Goal: Task Accomplishment & Management: Manage account settings

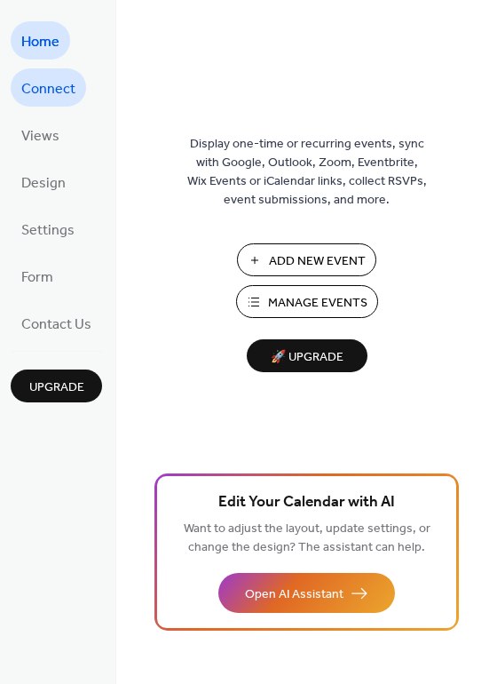
click at [57, 95] on span "Connect" at bounding box center [48, 89] width 54 height 28
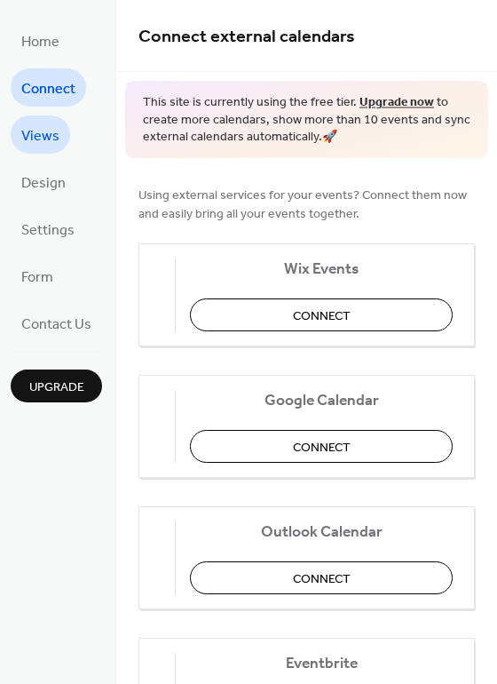
click at [56, 147] on span "Views" at bounding box center [40, 137] width 38 height 28
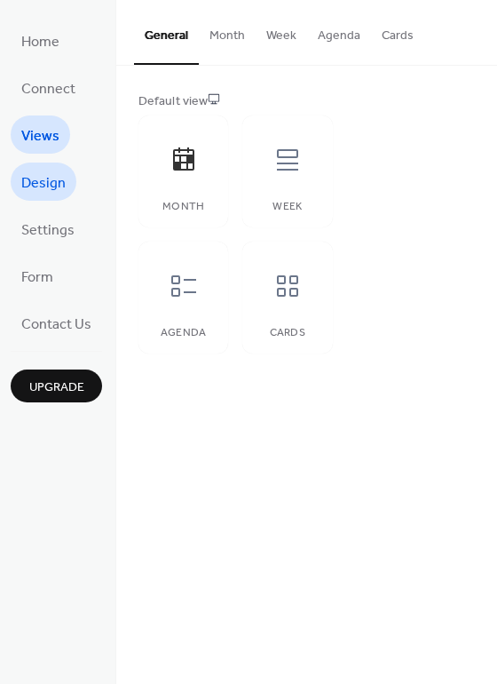
click at [50, 187] on span "Design" at bounding box center [43, 184] width 44 height 28
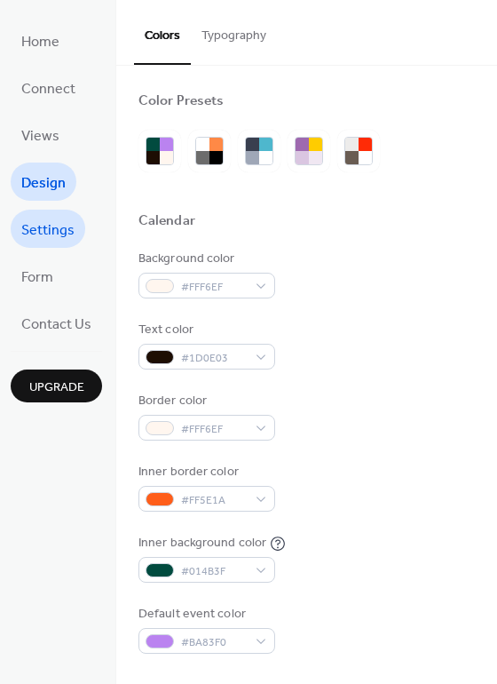
click at [44, 231] on span "Settings" at bounding box center [47, 231] width 53 height 28
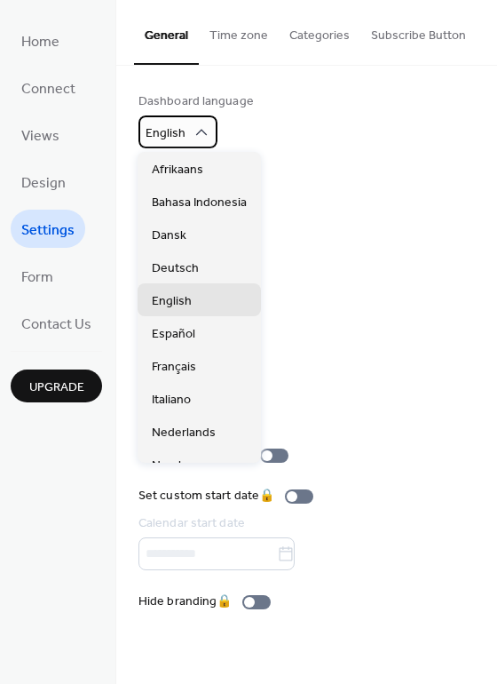
click at [188, 120] on div "English" at bounding box center [178, 131] width 79 height 33
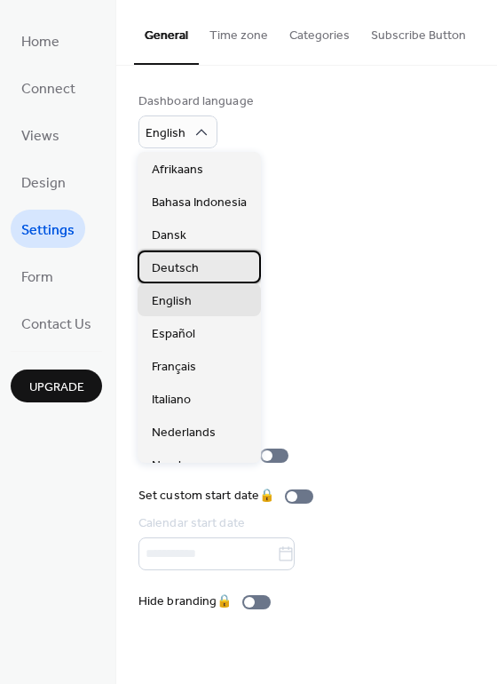
click at [173, 260] on span "Deutsch" at bounding box center [175, 268] width 47 height 19
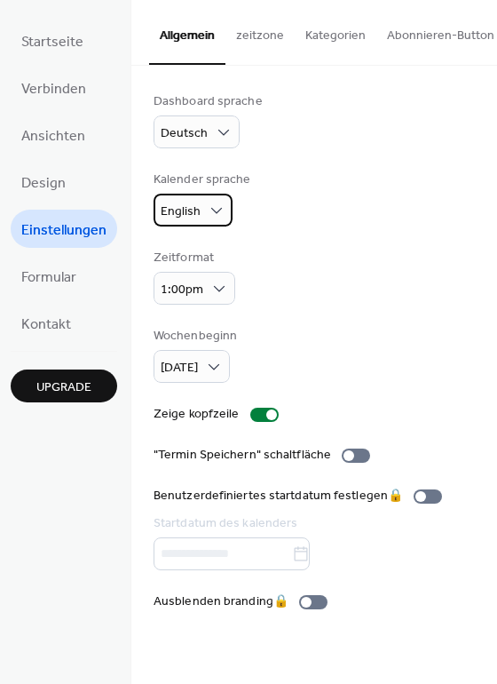
click at [192, 209] on span "English" at bounding box center [181, 212] width 40 height 24
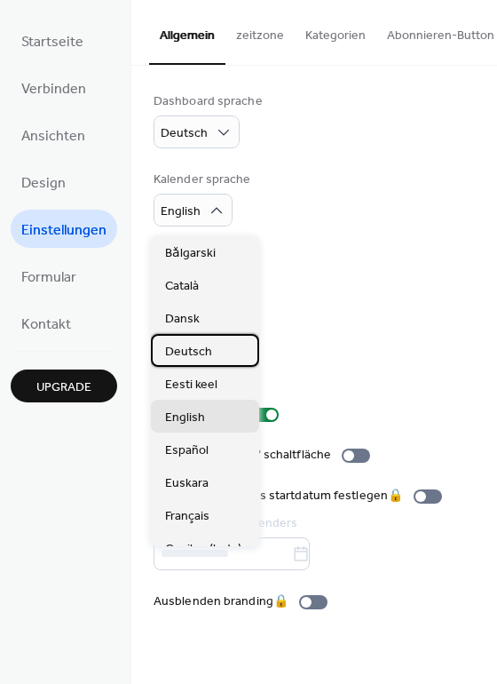
click at [193, 350] on span "Deutsch" at bounding box center [188, 352] width 47 height 19
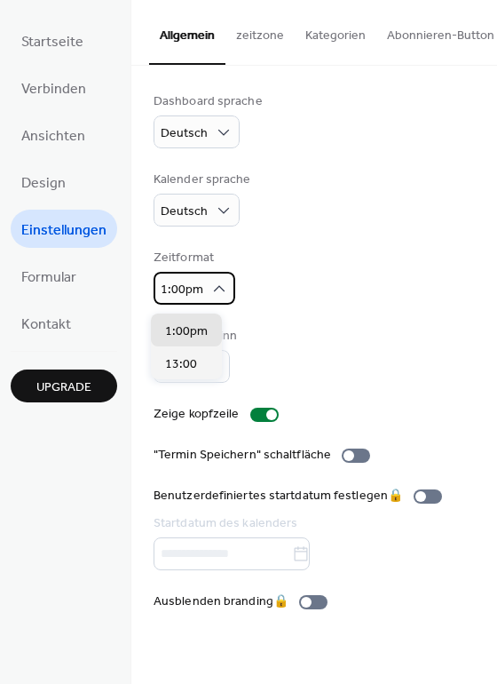
click at [194, 297] on span "1:00pm" at bounding box center [182, 290] width 43 height 24
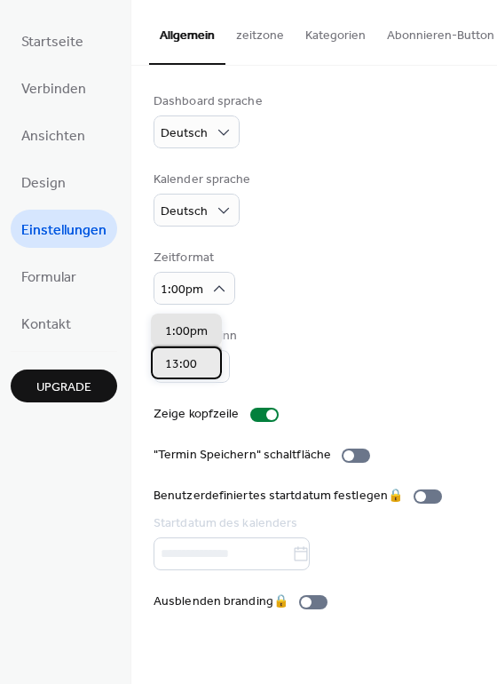
click at [183, 358] on span "13:00" at bounding box center [181, 364] width 32 height 19
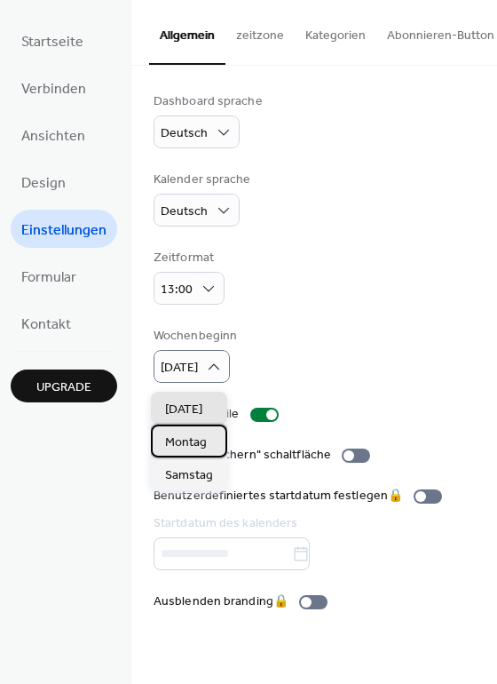
click at [202, 440] on span "Montag" at bounding box center [186, 442] width 42 height 19
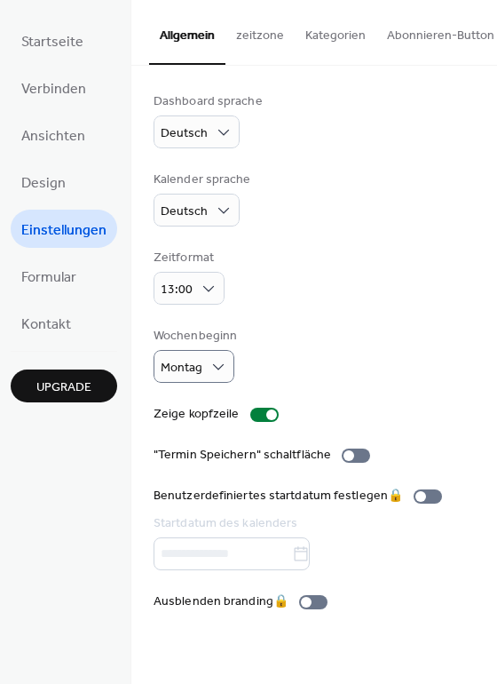
click at [78, 389] on span "Upgrade" at bounding box center [63, 387] width 55 height 19
click at [250, 38] on button "zeitzone" at bounding box center [260, 31] width 69 height 63
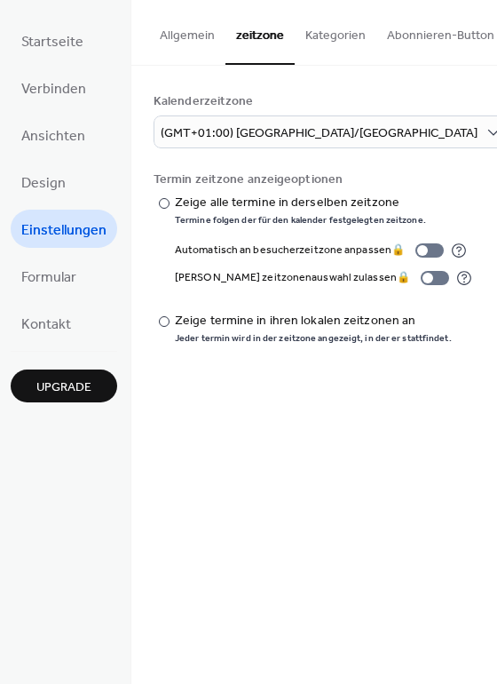
click at [308, 44] on button "Kategorien" at bounding box center [336, 31] width 82 height 63
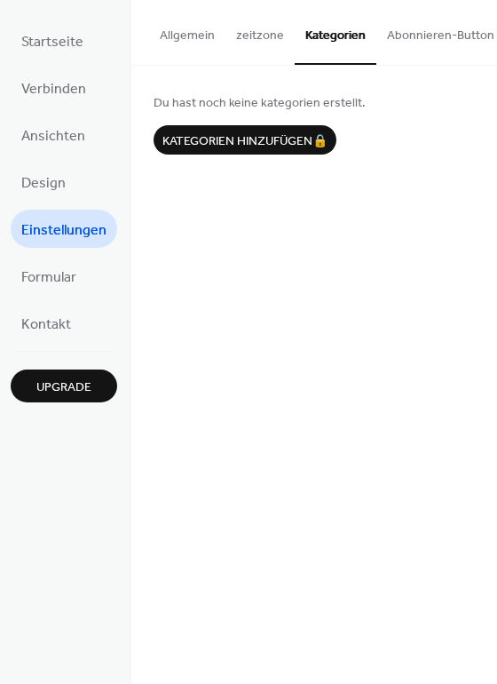
click at [396, 44] on button "Abonnieren-Button" at bounding box center [441, 31] width 129 height 63
